Goal: Information Seeking & Learning: Understand process/instructions

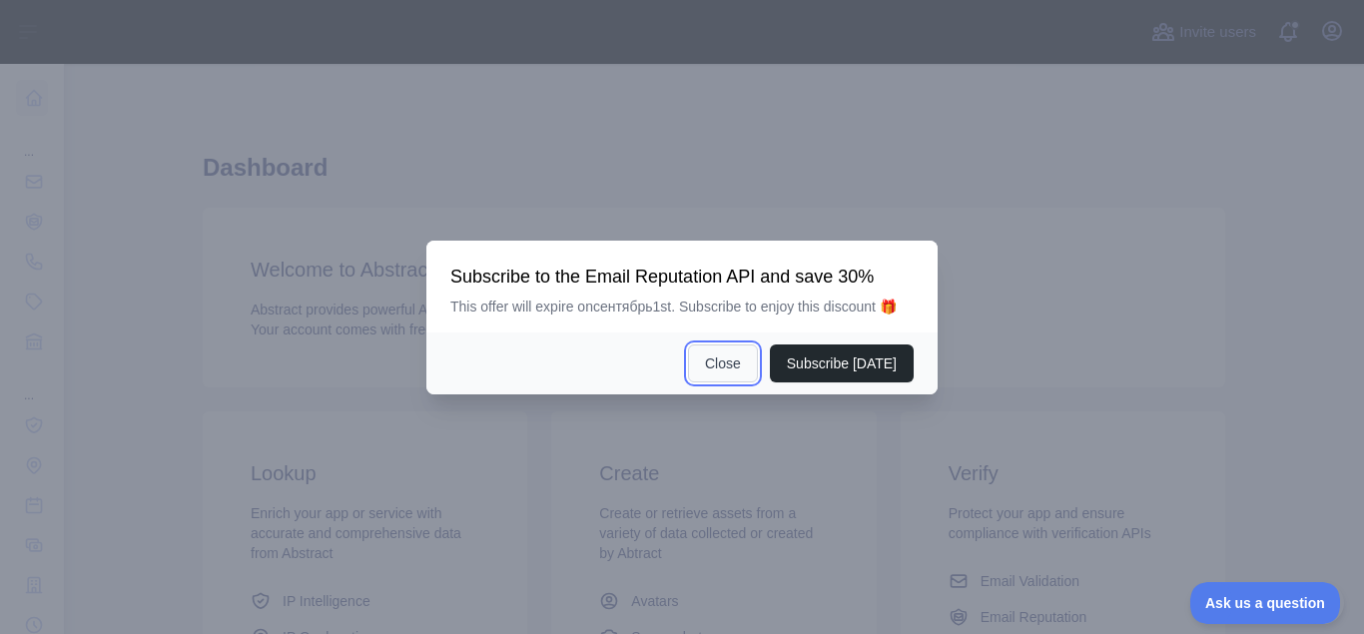
click at [747, 364] on button "Close" at bounding box center [723, 363] width 70 height 38
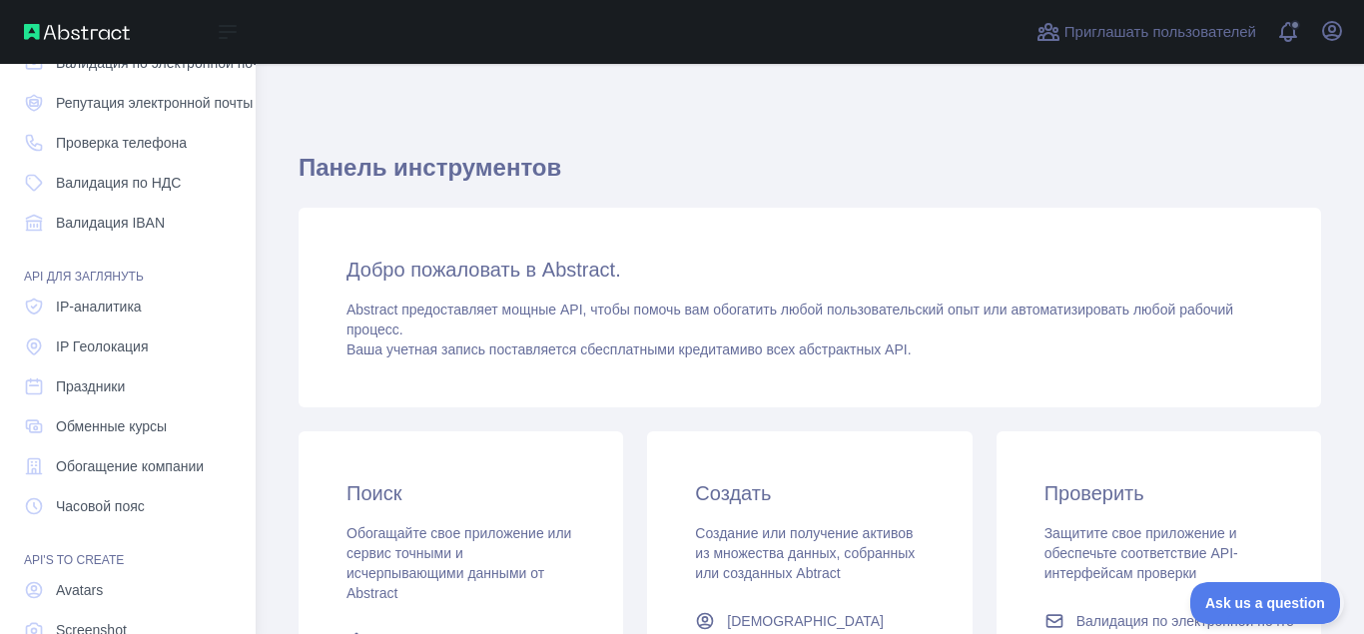
scroll to position [245, 0]
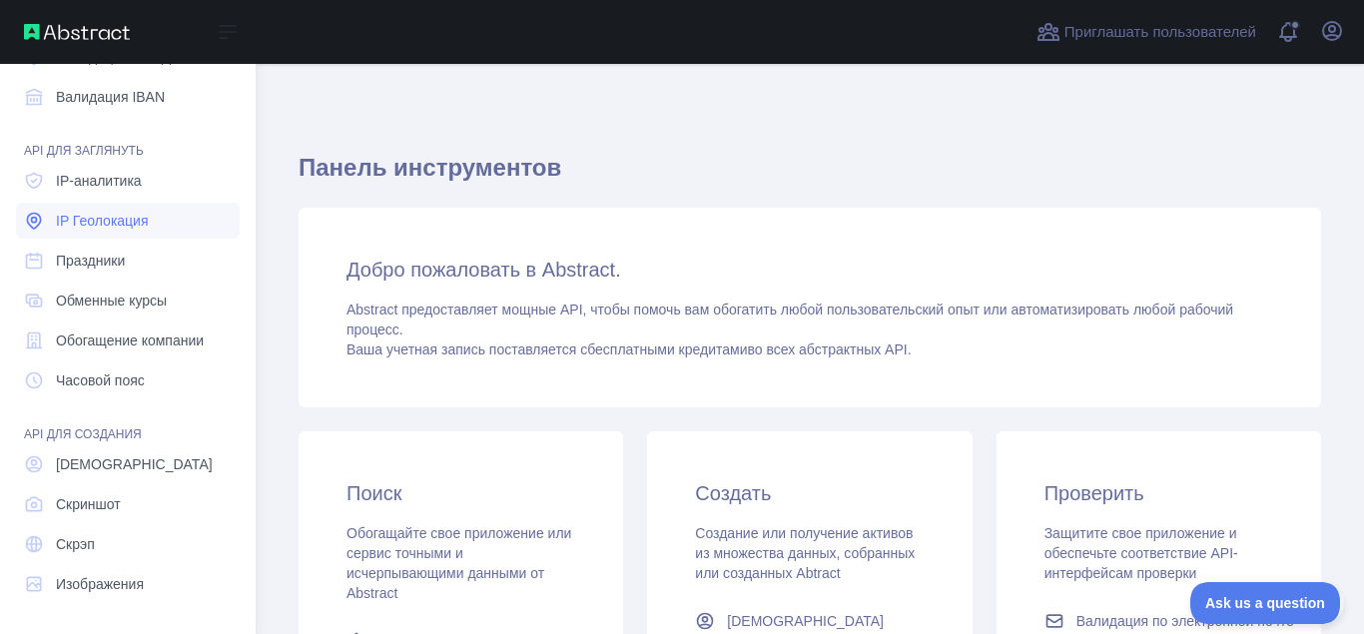
click at [95, 221] on span "IP Геолокация" at bounding box center [102, 221] width 93 height 20
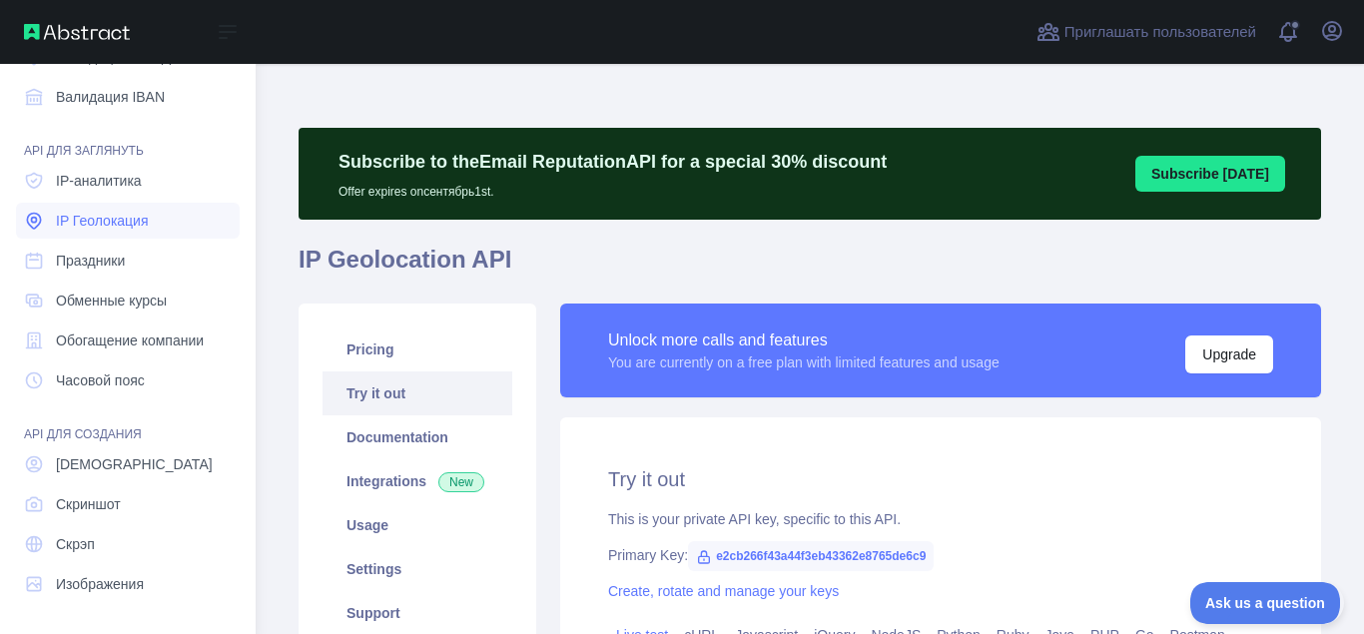
type textarea "**********"
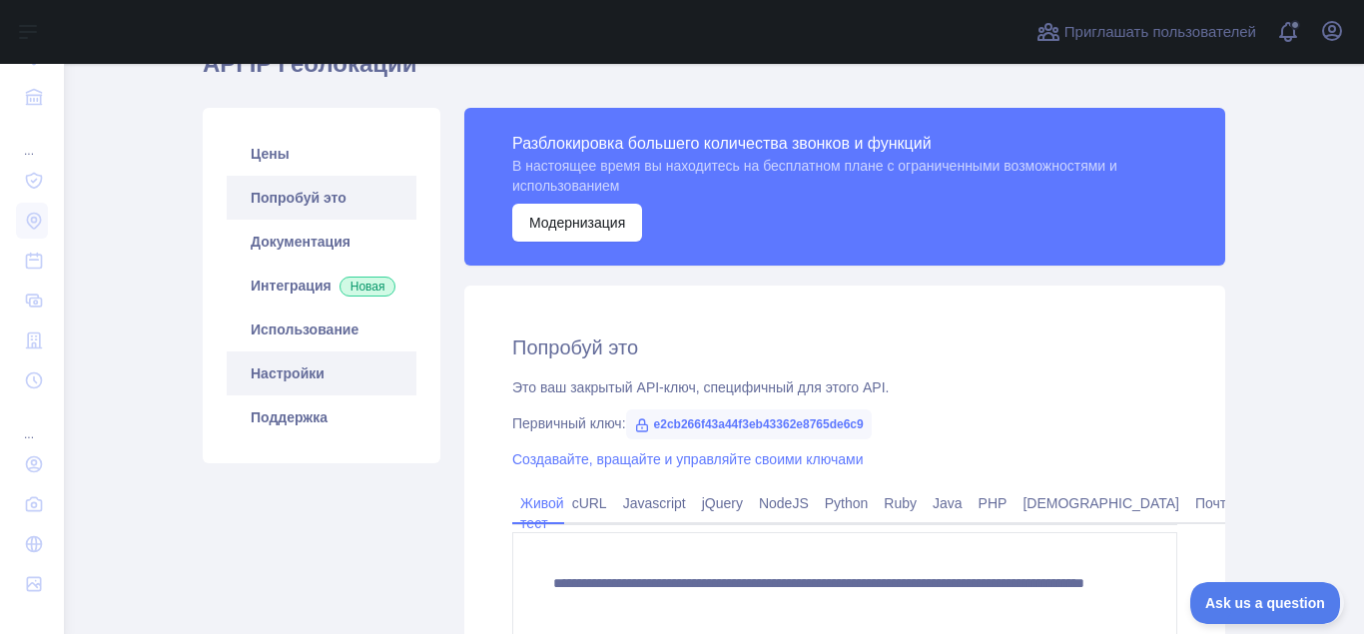
scroll to position [377, 0]
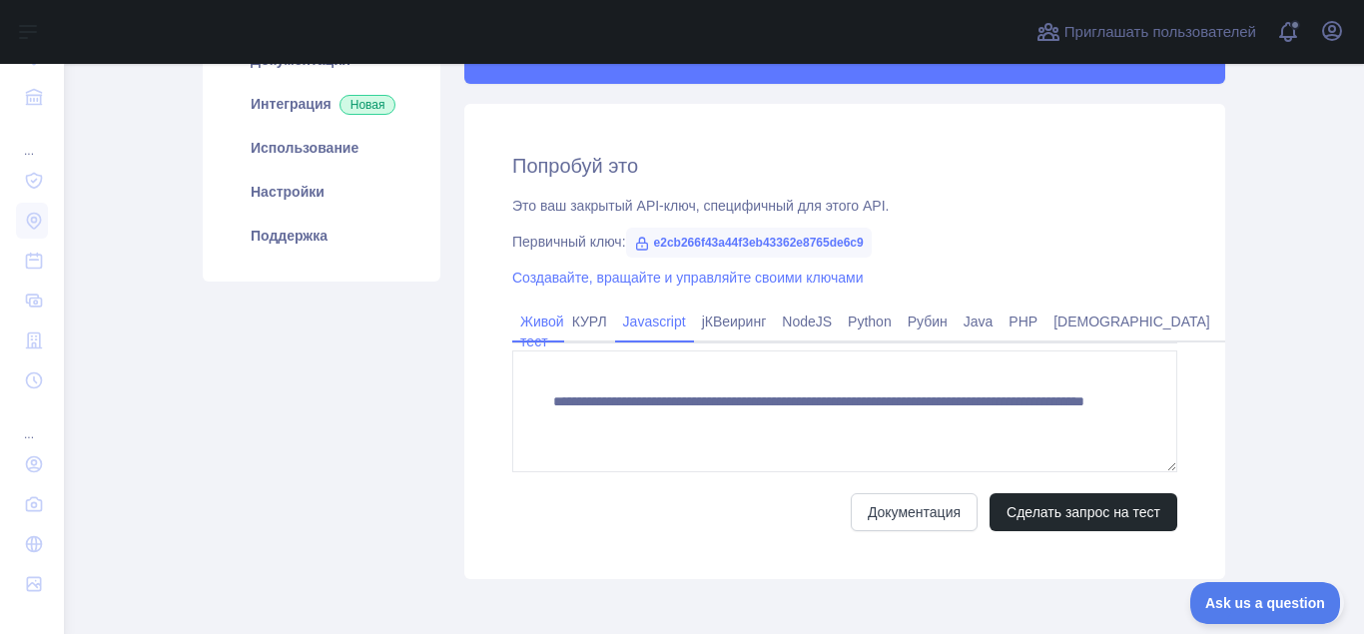
click at [669, 326] on link "Javascript" at bounding box center [654, 321] width 79 height 32
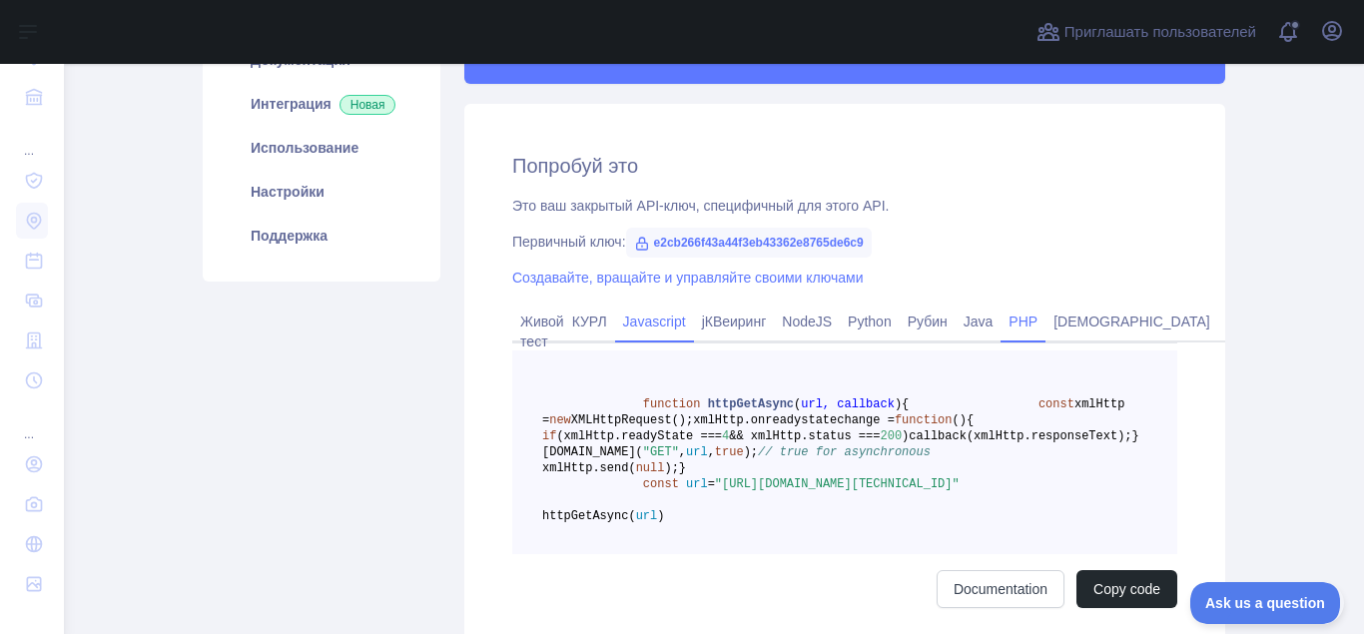
click at [1026, 322] on link "PHP" at bounding box center [1022, 321] width 45 height 32
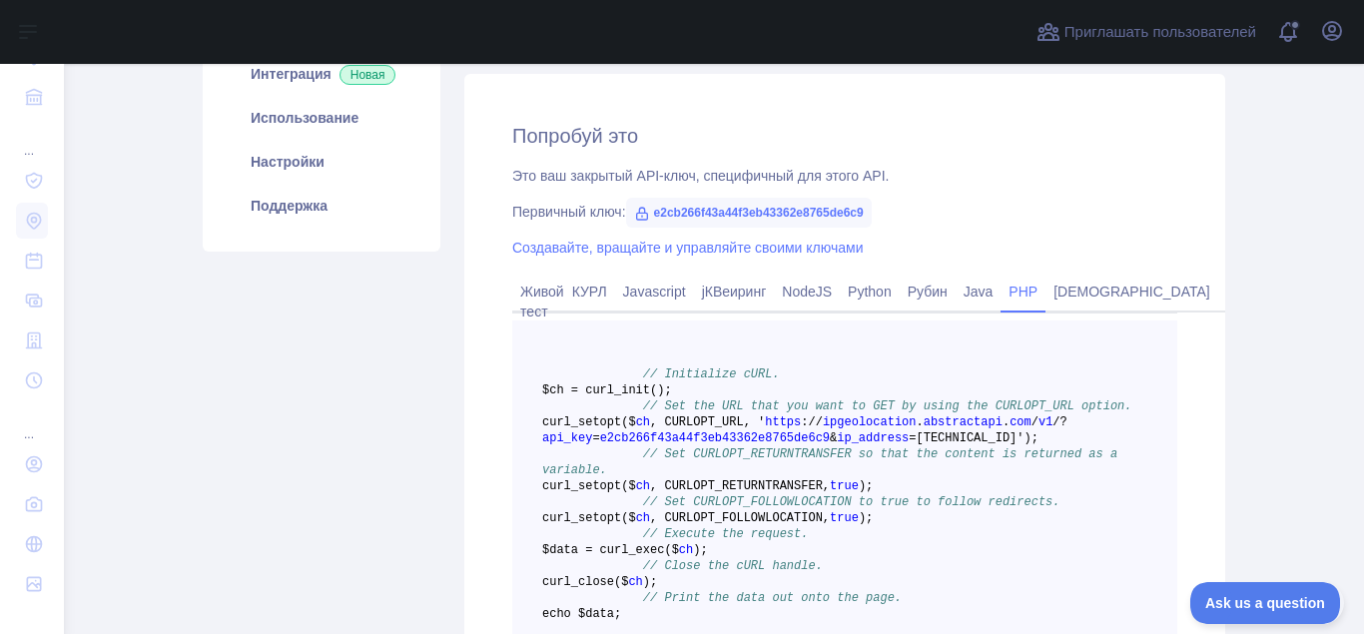
scroll to position [520, 0]
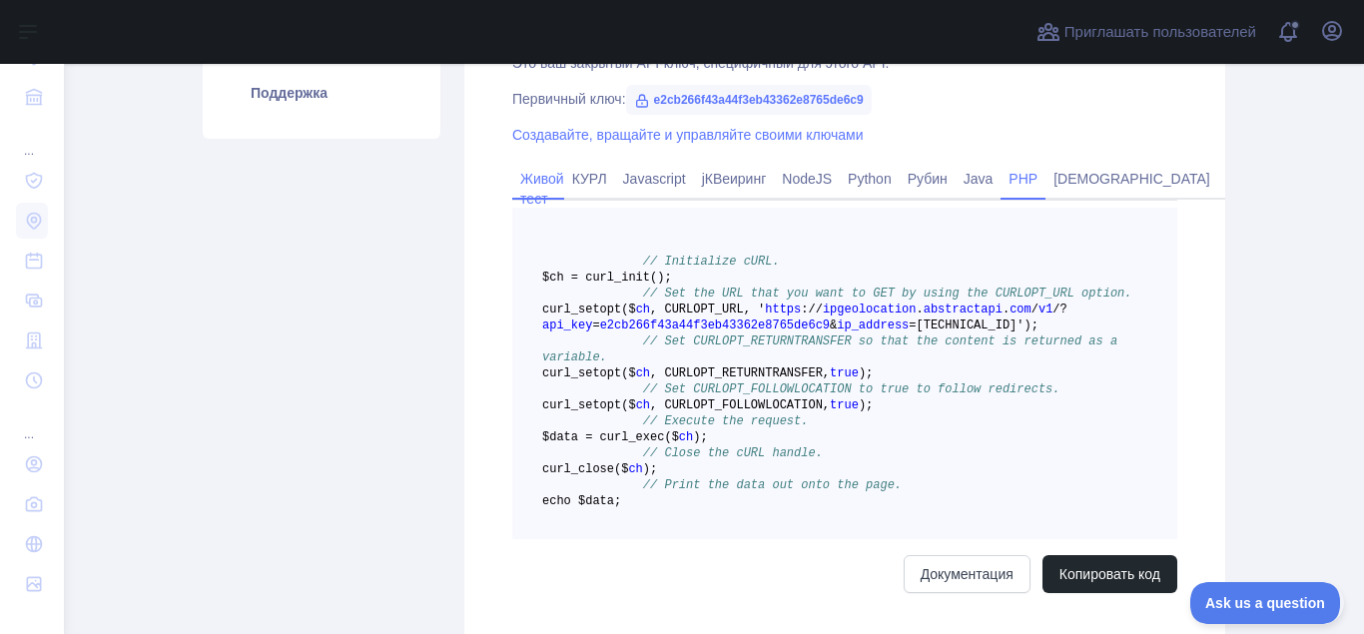
click at [543, 187] on link "Живой тест" at bounding box center [538, 189] width 52 height 52
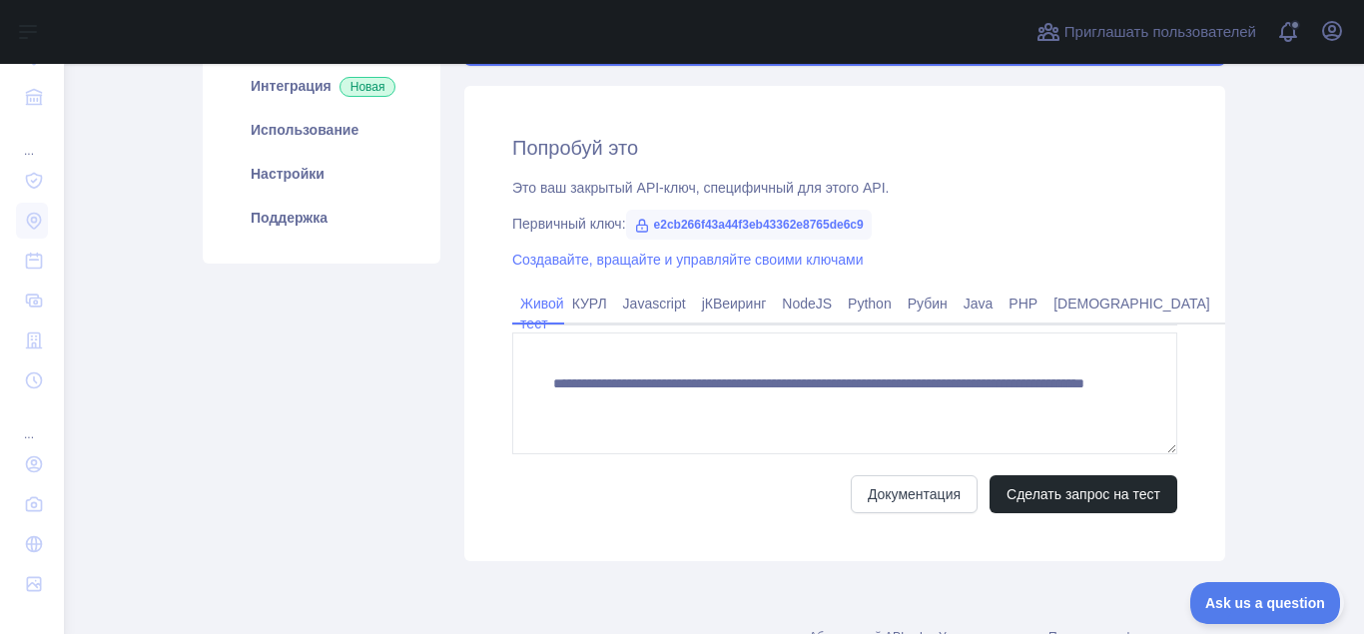
scroll to position [340, 0]
